Goal: Navigation & Orientation: Find specific page/section

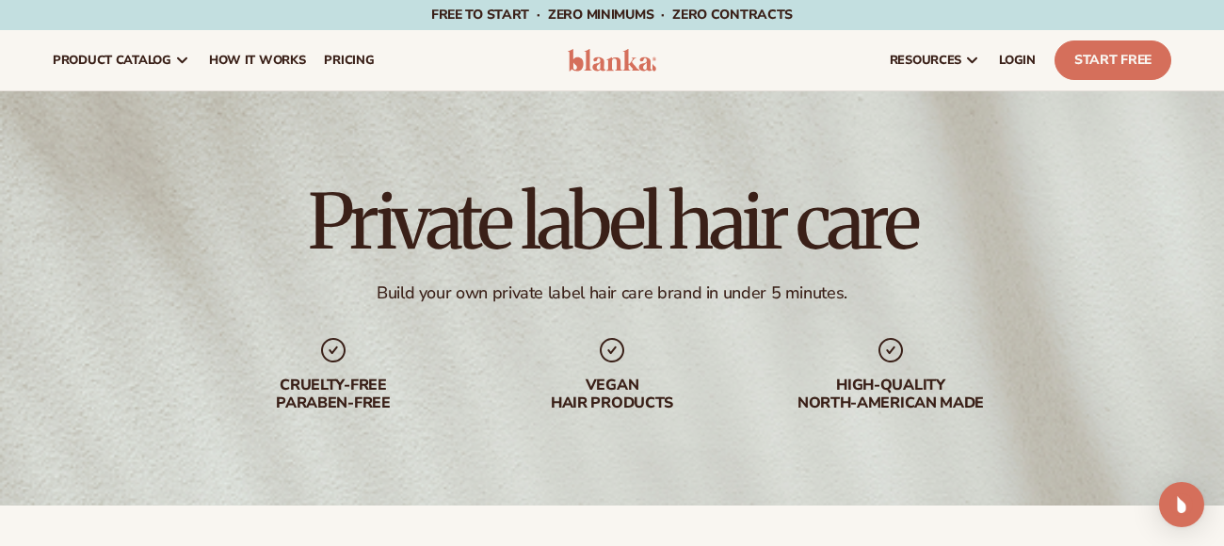
click at [651, 204] on h1 "Private label hair care" at bounding box center [612, 222] width 608 height 75
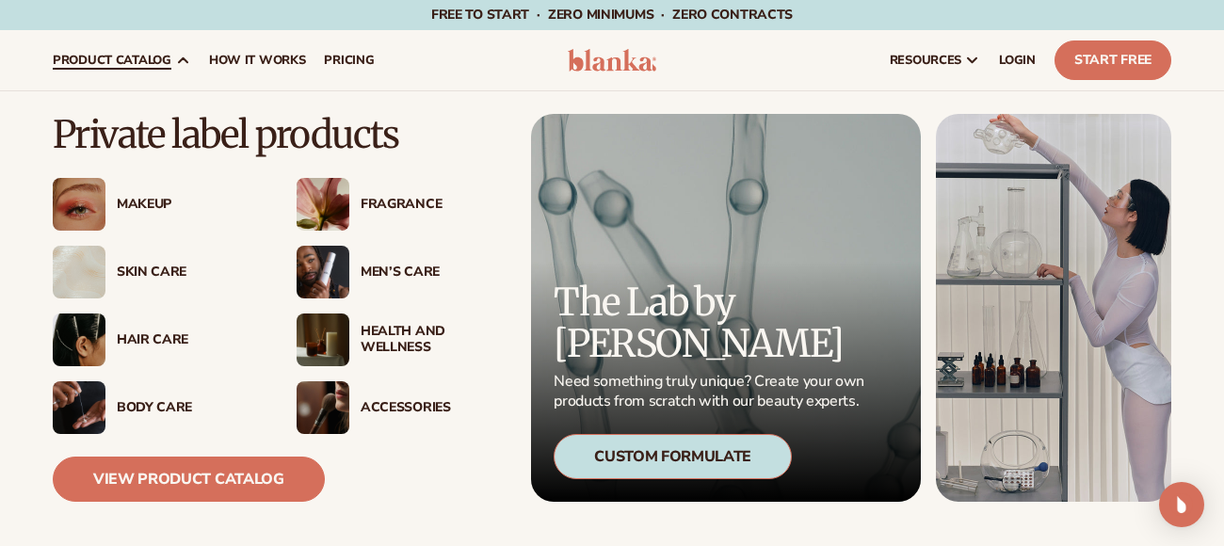
click at [153, 335] on div "Hair Care" at bounding box center [188, 340] width 142 height 16
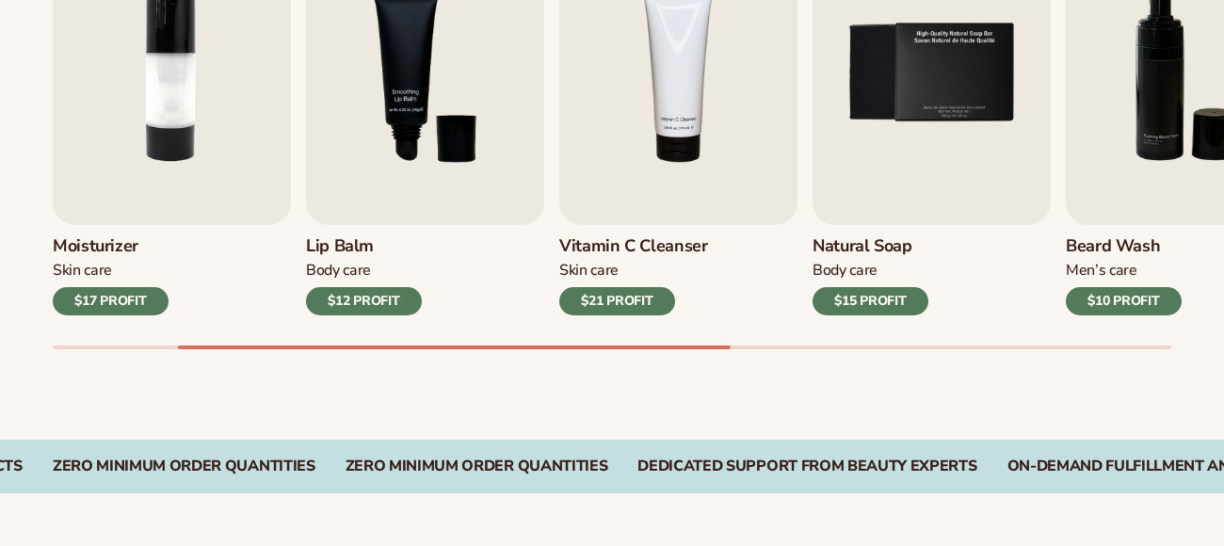
scroll to position [741, 0]
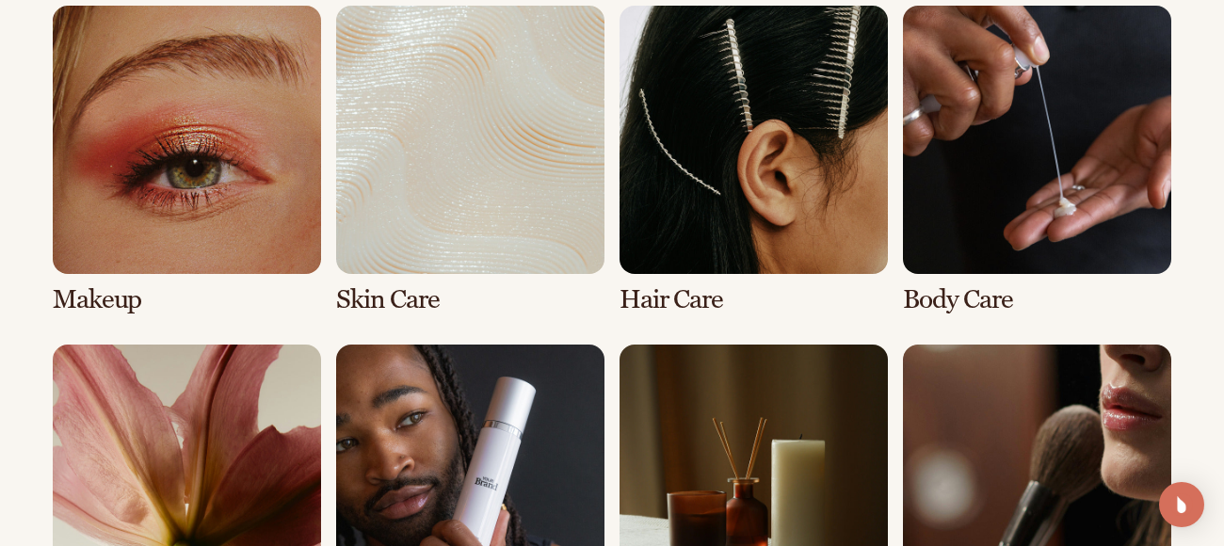
click at [247, 415] on link "5 / 8" at bounding box center [187, 499] width 268 height 309
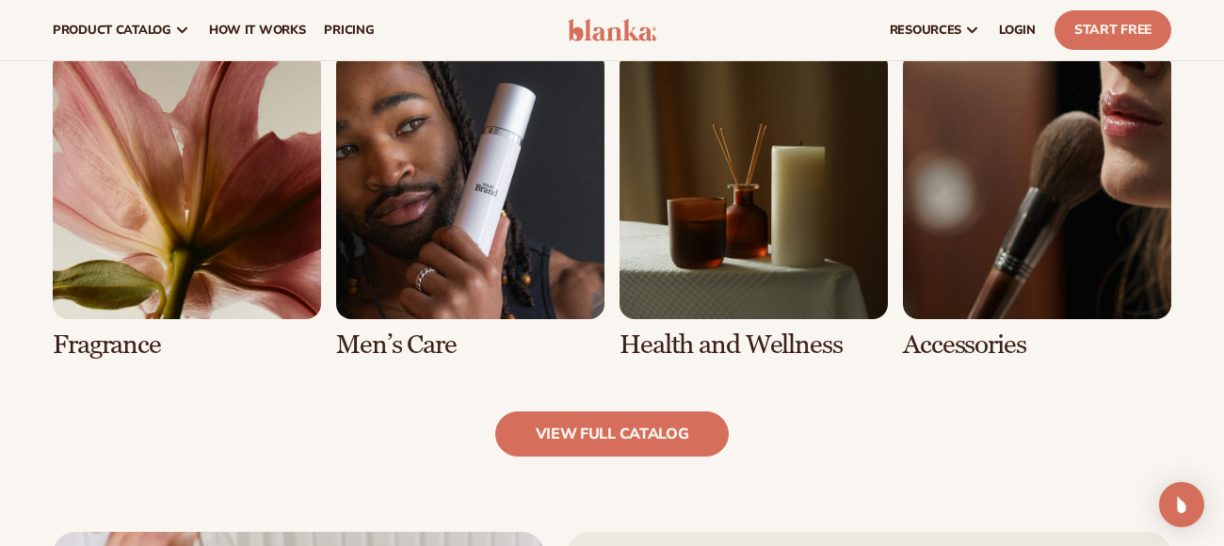
scroll to position [1688, 0]
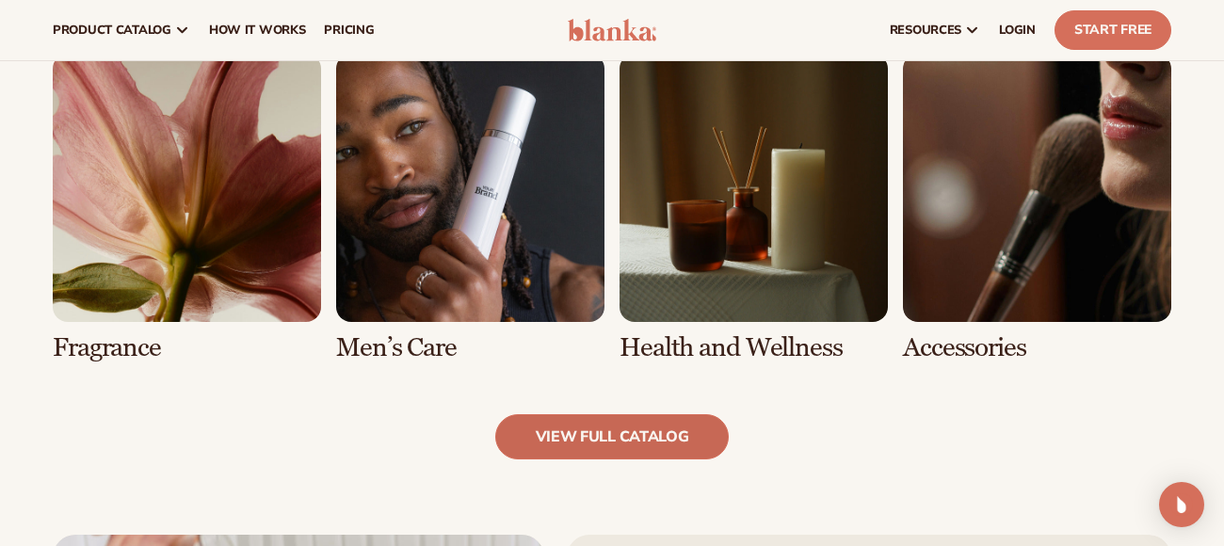
click at [548, 438] on link "view full catalog" at bounding box center [612, 436] width 234 height 45
